Goal: Task Accomplishment & Management: Manage account settings

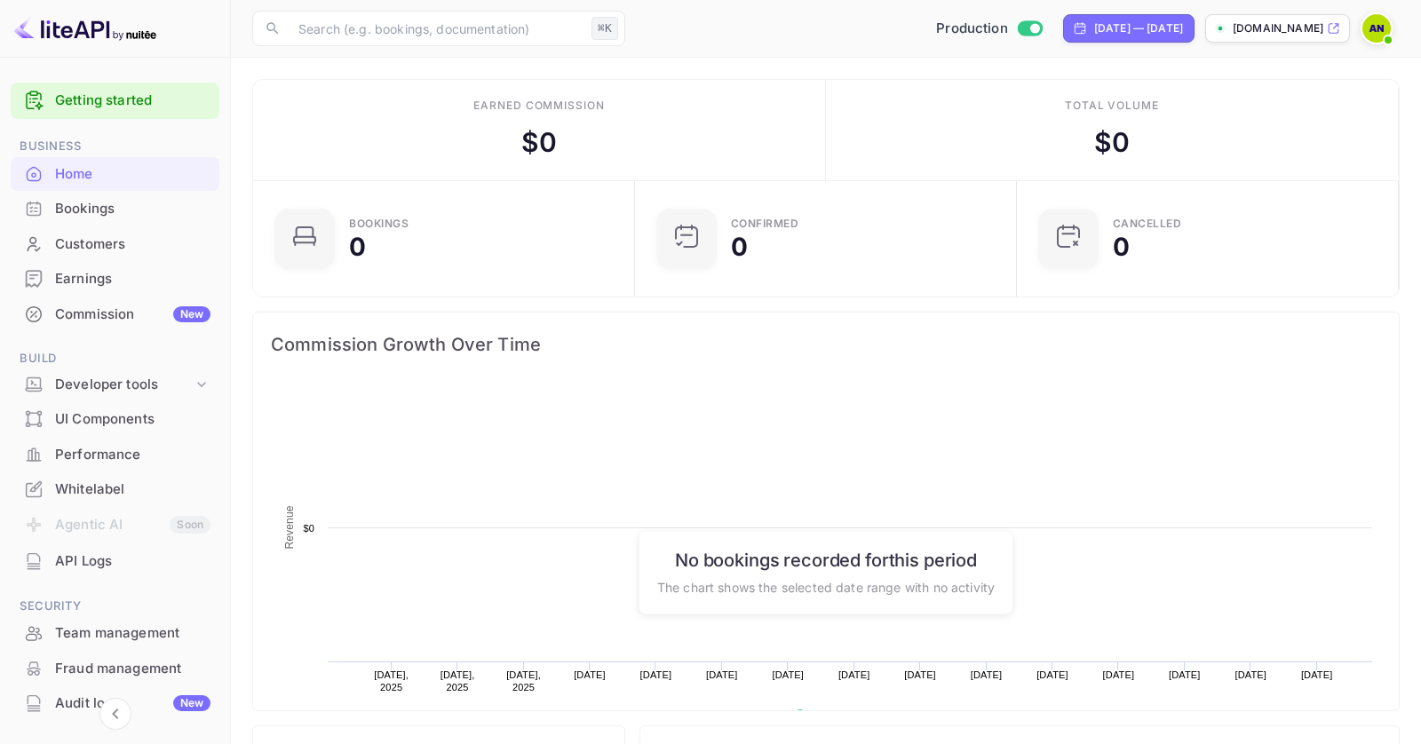
scroll to position [289, 371]
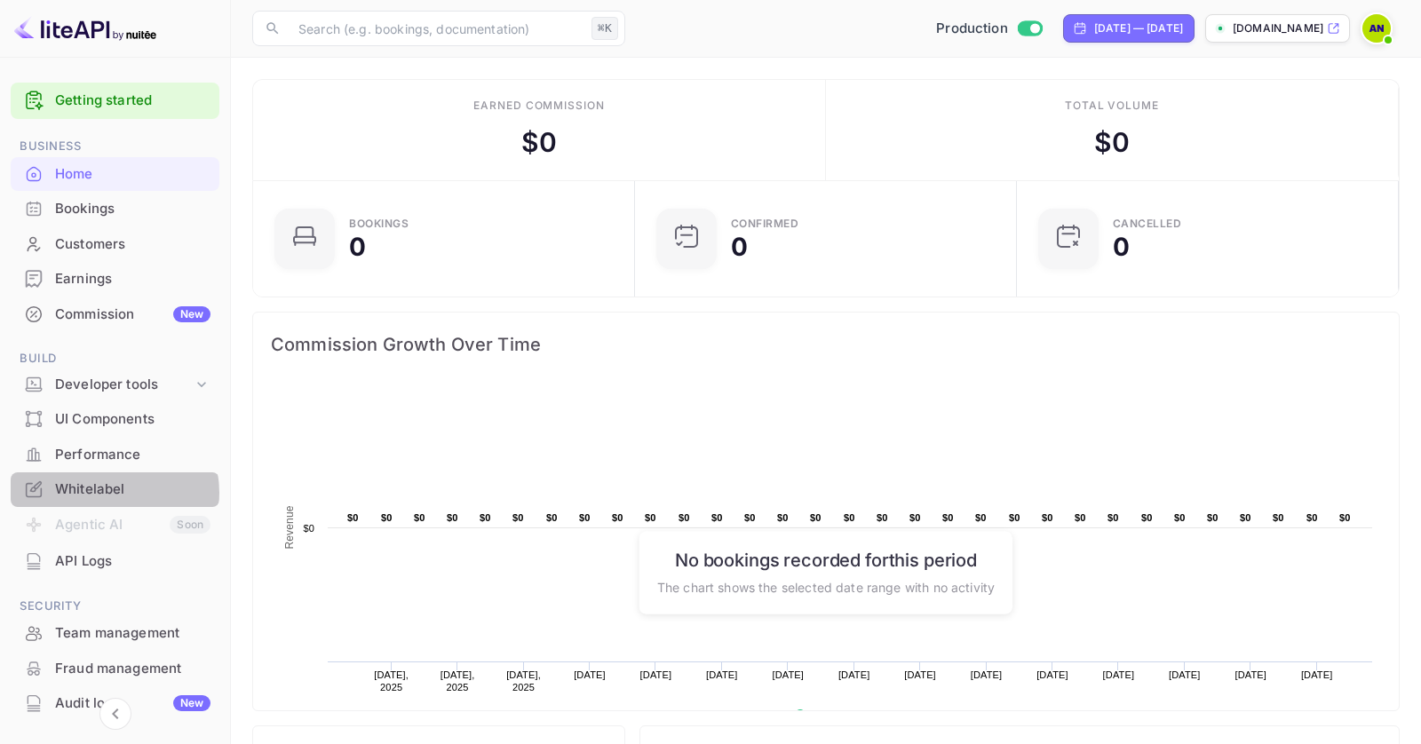
click at [107, 492] on div "Whitelabel" at bounding box center [132, 490] width 155 height 20
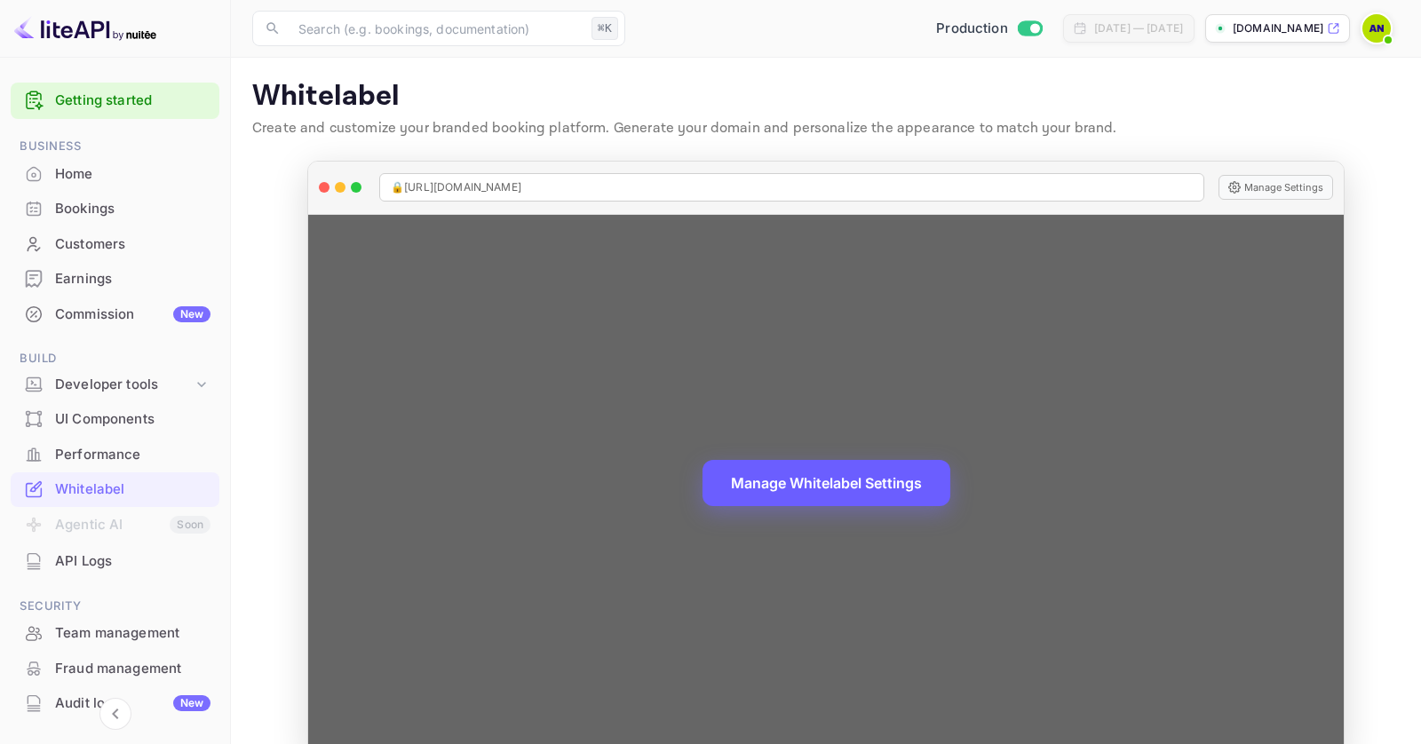
click at [818, 494] on button "Manage Whitelabel Settings" at bounding box center [826, 483] width 248 height 46
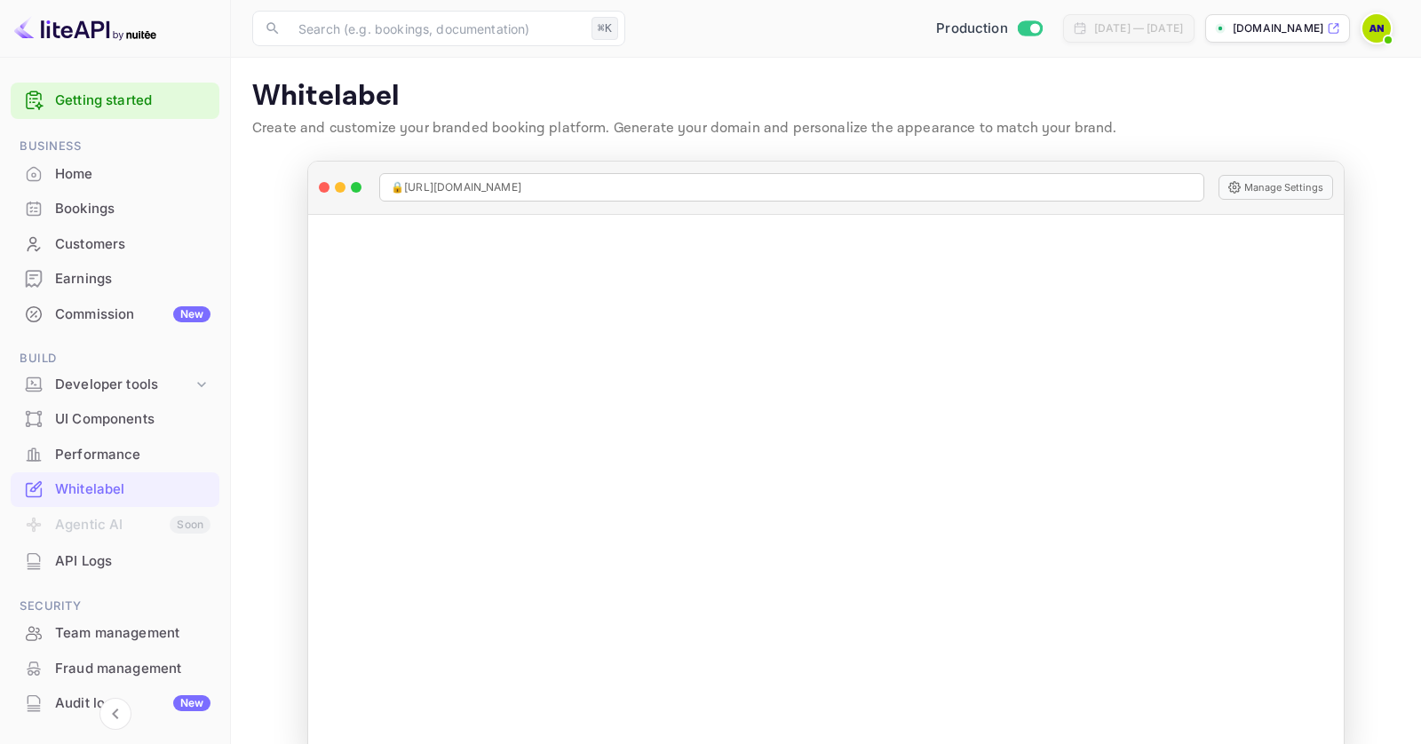
click at [1056, 99] on p "Whitelabel" at bounding box center [825, 97] width 1147 height 36
click at [1335, 24] on icon at bounding box center [1333, 29] width 10 height 10
click at [142, 313] on div "Commission New" at bounding box center [132, 315] width 155 height 20
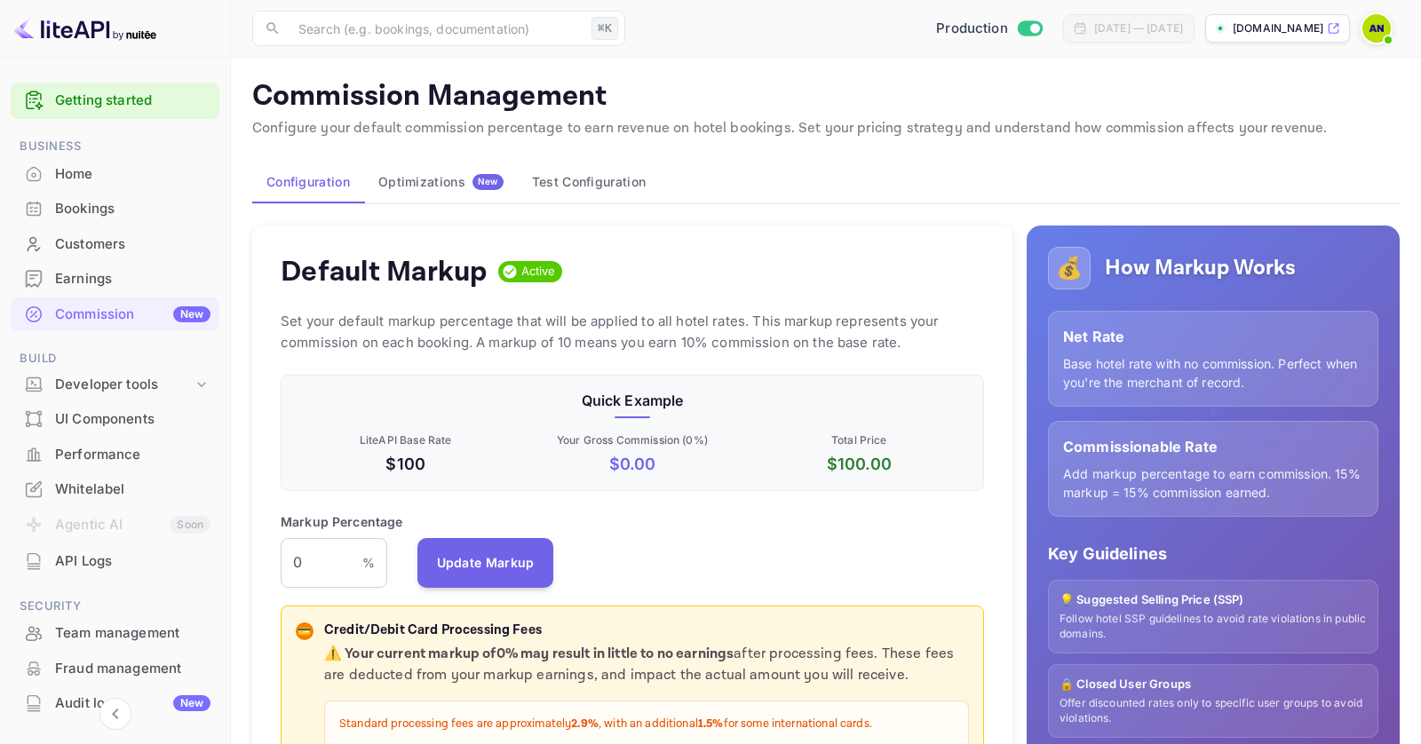
scroll to position [315, 702]
click at [77, 199] on div "Bookings" at bounding box center [132, 209] width 155 height 20
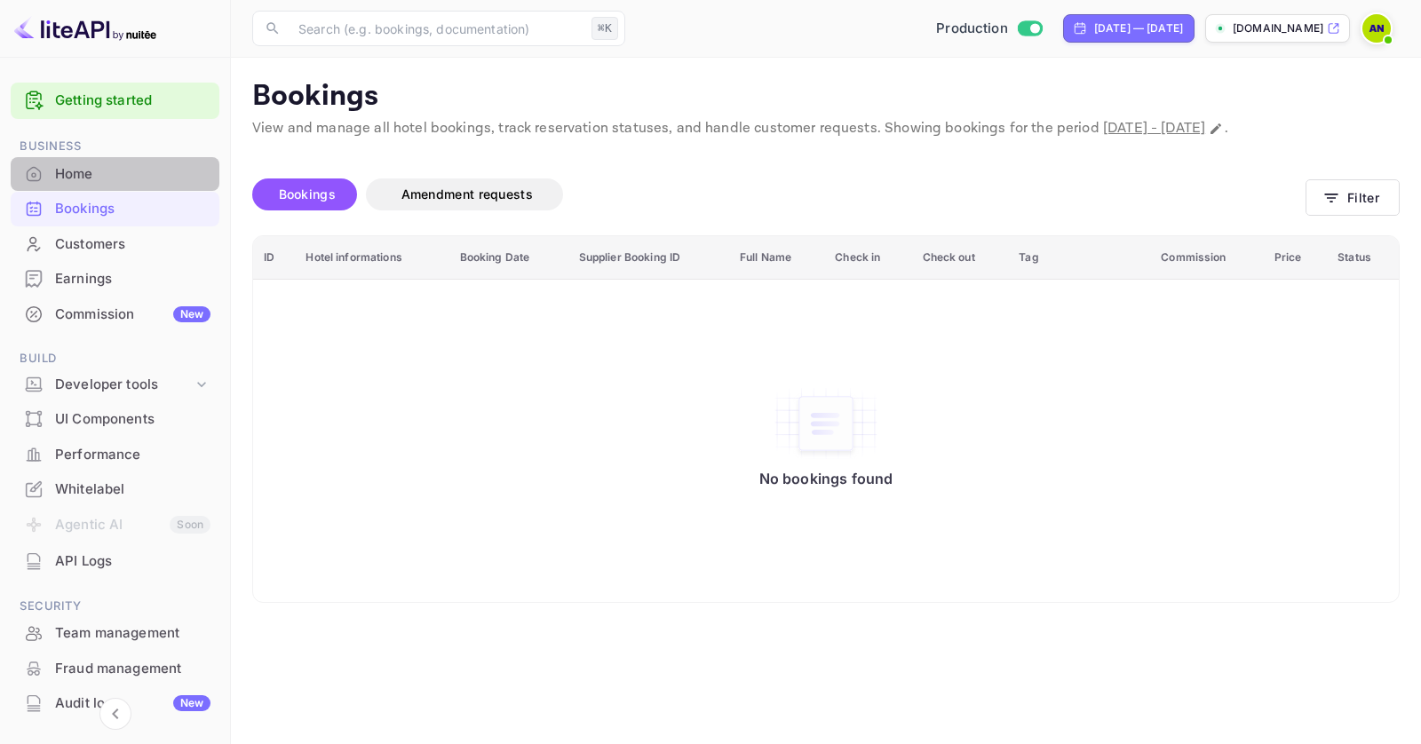
click at [118, 180] on div "Home" at bounding box center [132, 174] width 155 height 20
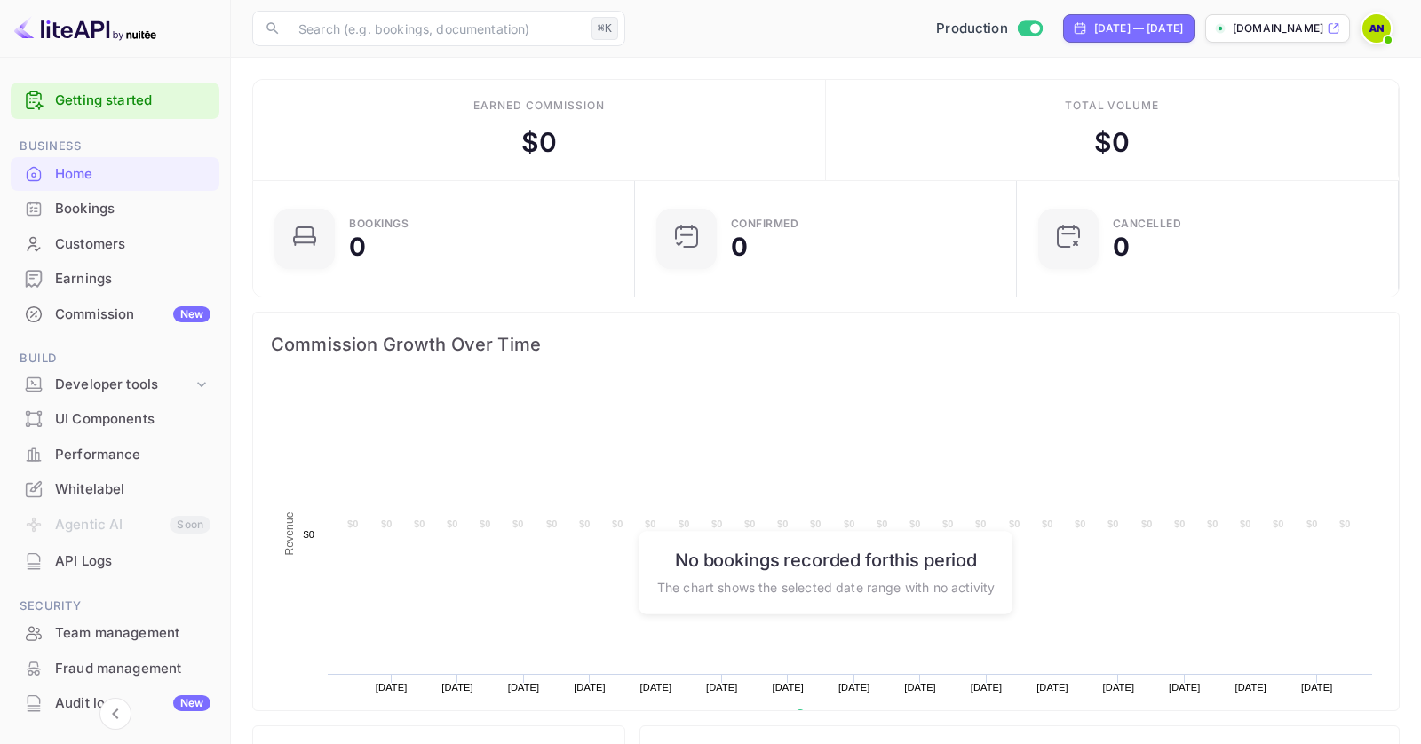
scroll to position [147, 0]
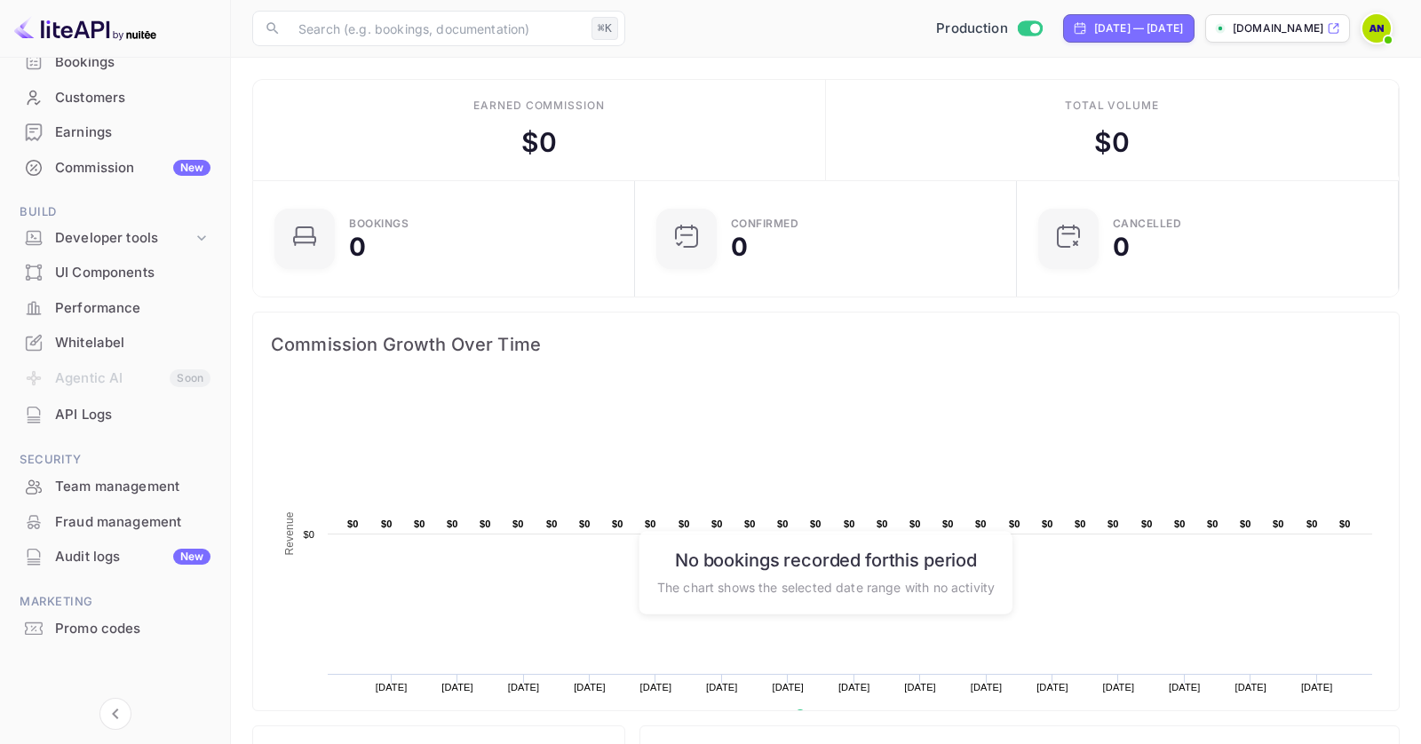
click at [98, 333] on div "Whitelabel" at bounding box center [132, 343] width 155 height 20
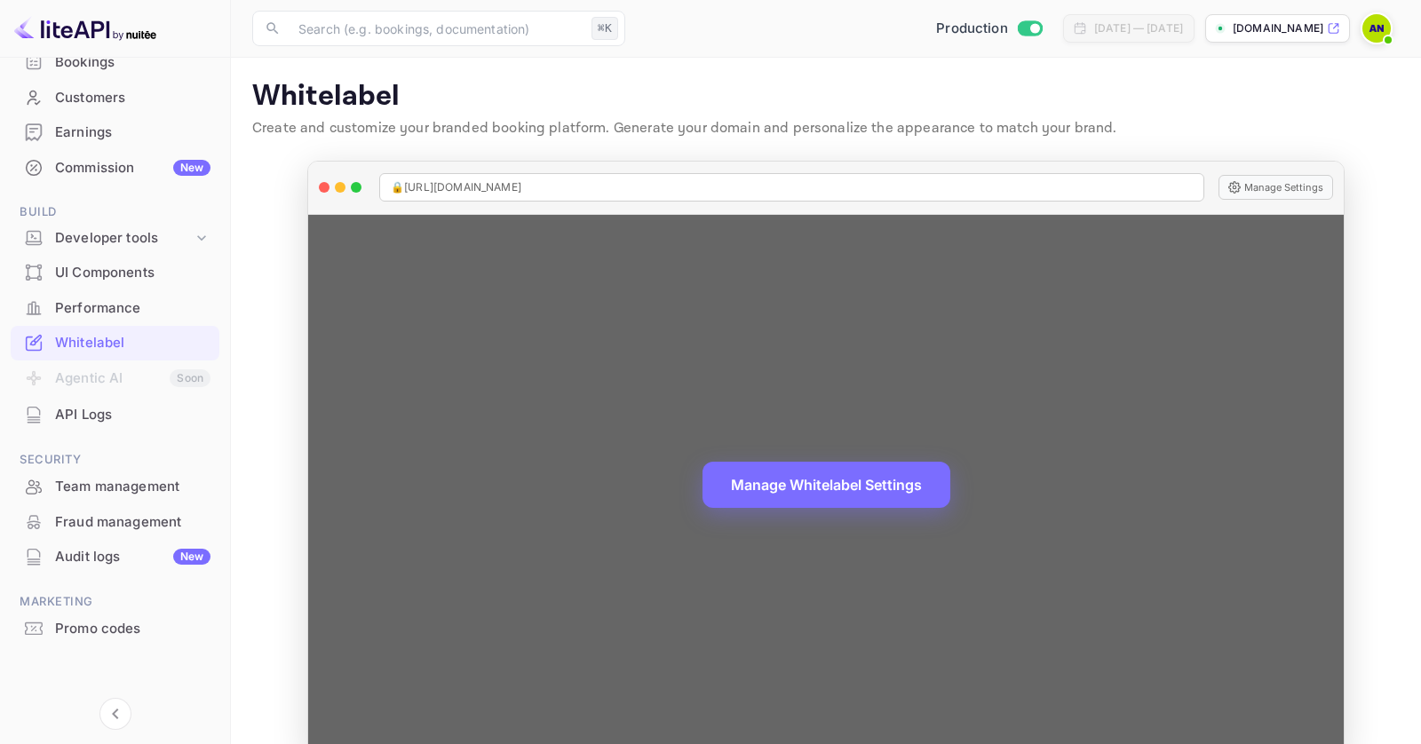
scroll to position [32, 0]
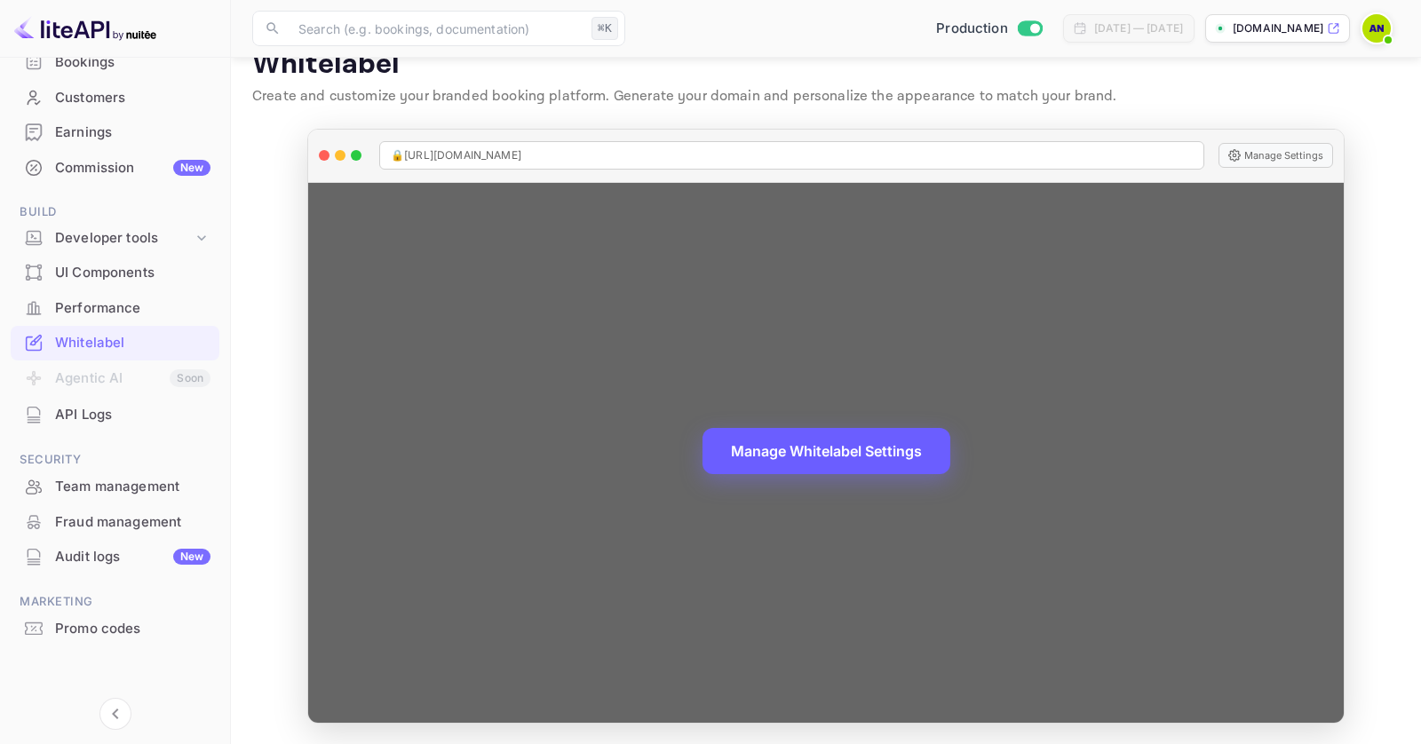
click at [805, 442] on button "Manage Whitelabel Settings" at bounding box center [826, 451] width 248 height 46
click at [794, 456] on button "Manage Whitelabel Settings" at bounding box center [826, 451] width 248 height 46
